Goal: Information Seeking & Learning: Learn about a topic

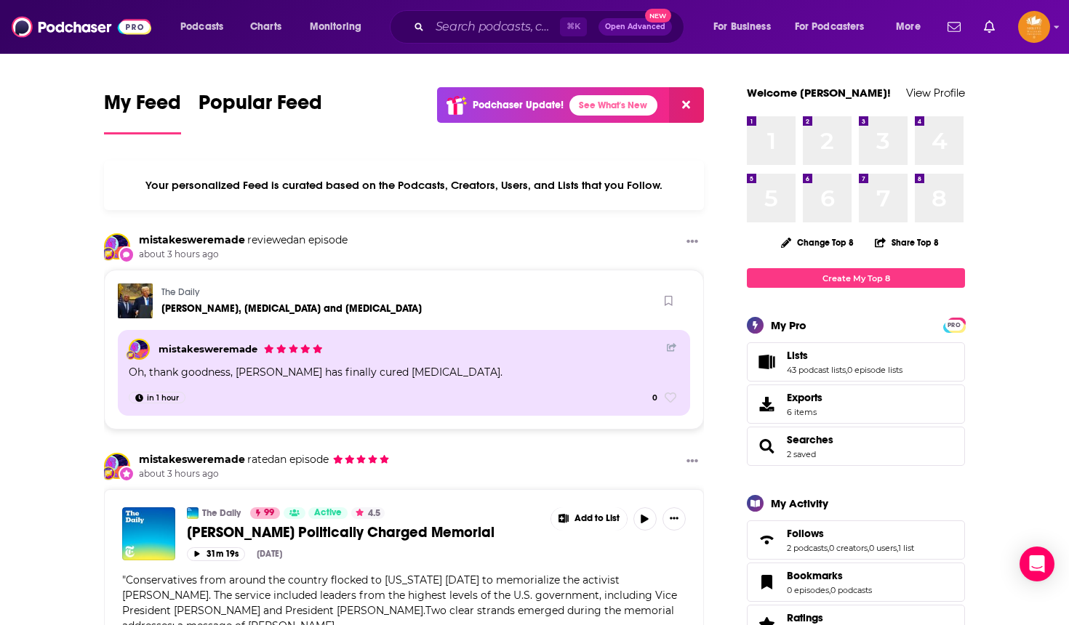
click at [454, 30] on input "Search podcasts, credits, & more..." at bounding box center [495, 26] width 130 height 23
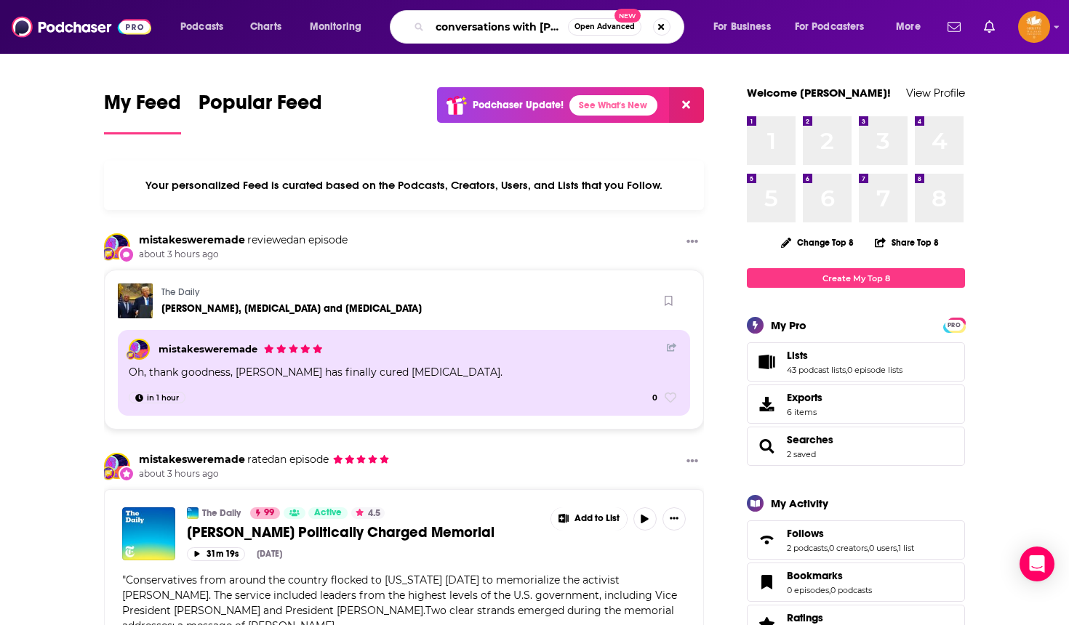
type input "conversations with [PERSON_NAME]"
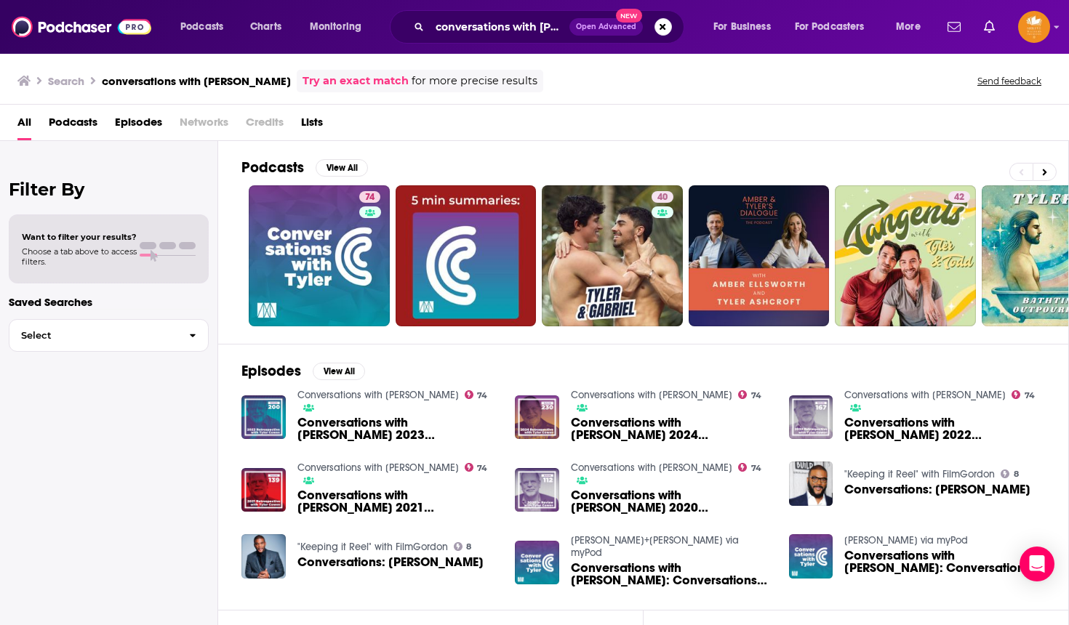
click at [350, 217] on link "74" at bounding box center [319, 255] width 141 height 141
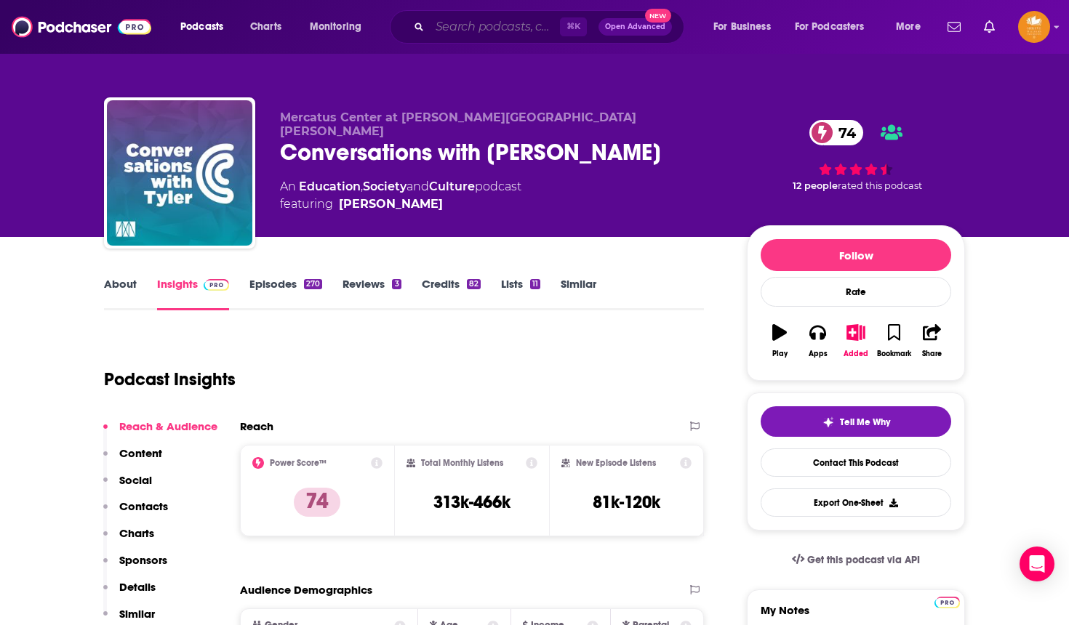
click at [465, 31] on input "Search podcasts, credits, & more..." at bounding box center [495, 26] width 130 height 23
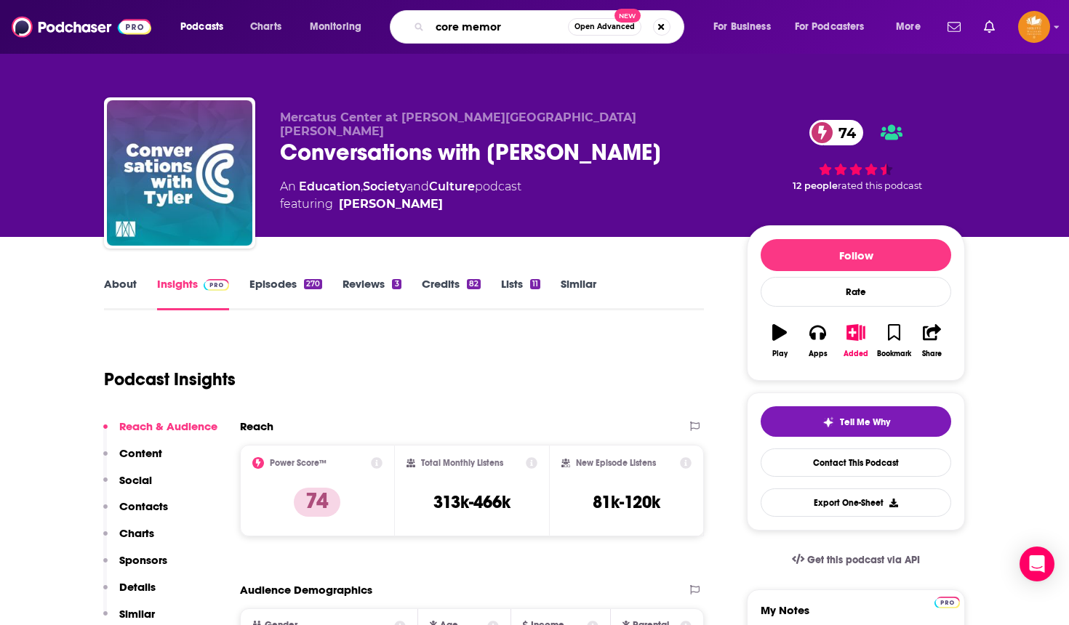
type input "core memory"
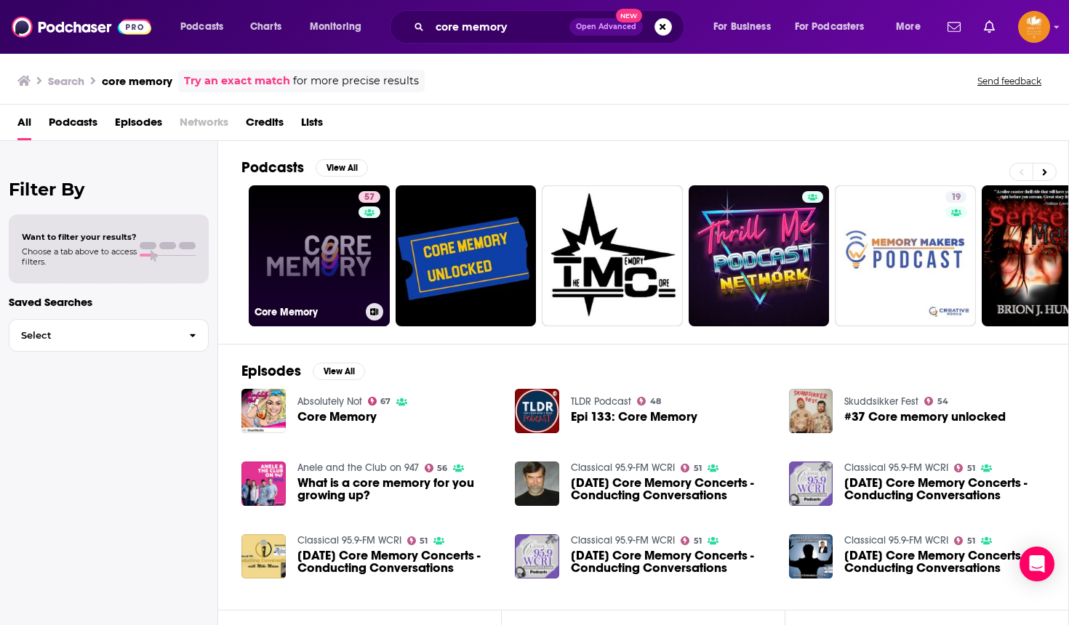
click at [342, 249] on link "57 Core Memory" at bounding box center [319, 255] width 141 height 141
